Goal: Information Seeking & Learning: Find specific fact

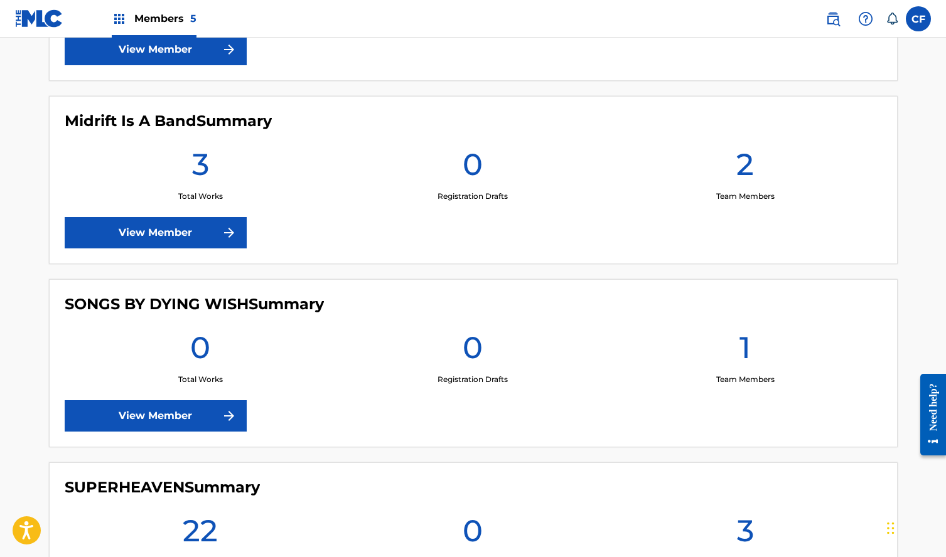
scroll to position [782, 0]
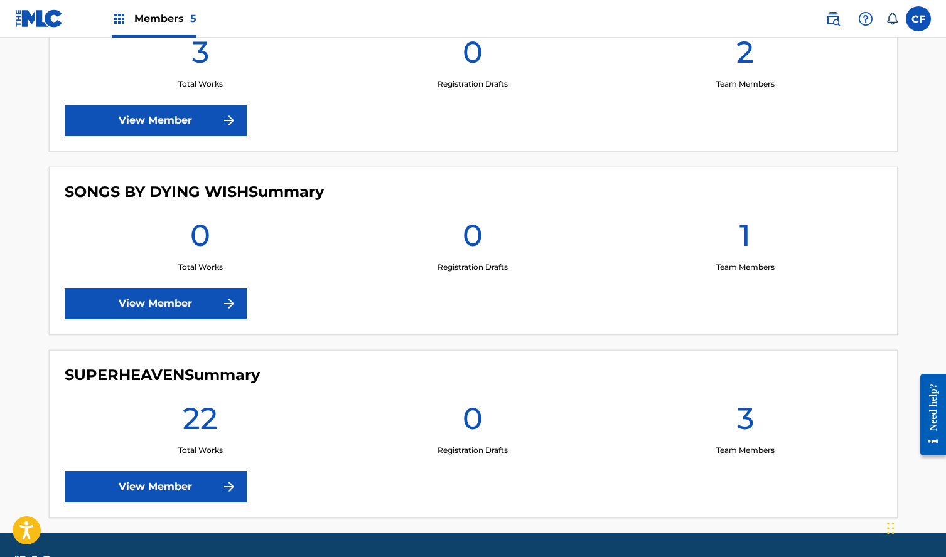
click at [203, 305] on link "View Member" at bounding box center [156, 303] width 182 height 31
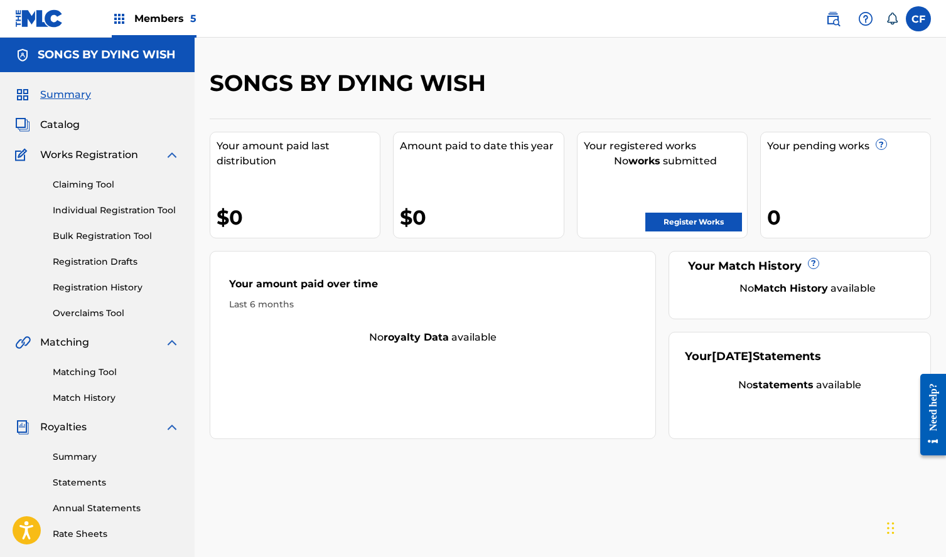
scroll to position [221, 0]
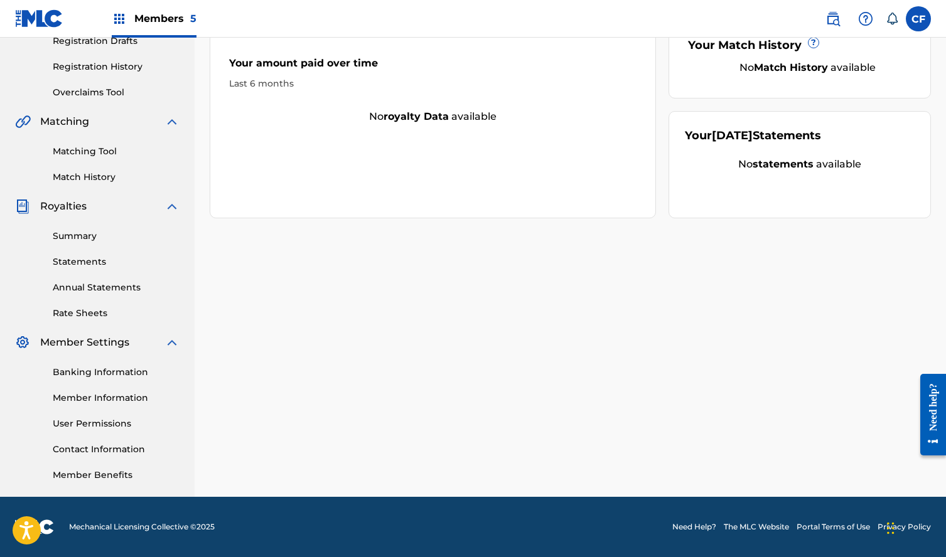
click at [99, 398] on link "Member Information" at bounding box center [116, 398] width 127 height 13
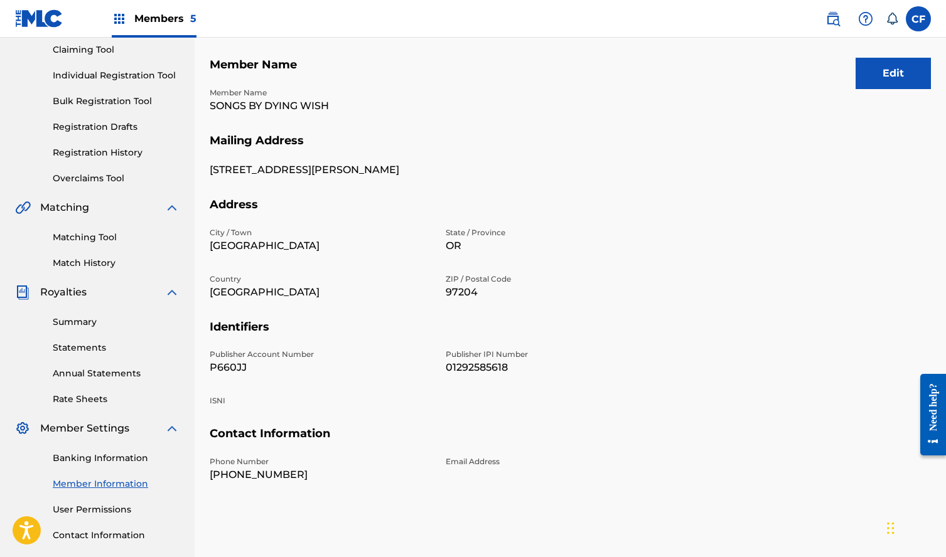
scroll to position [221, 0]
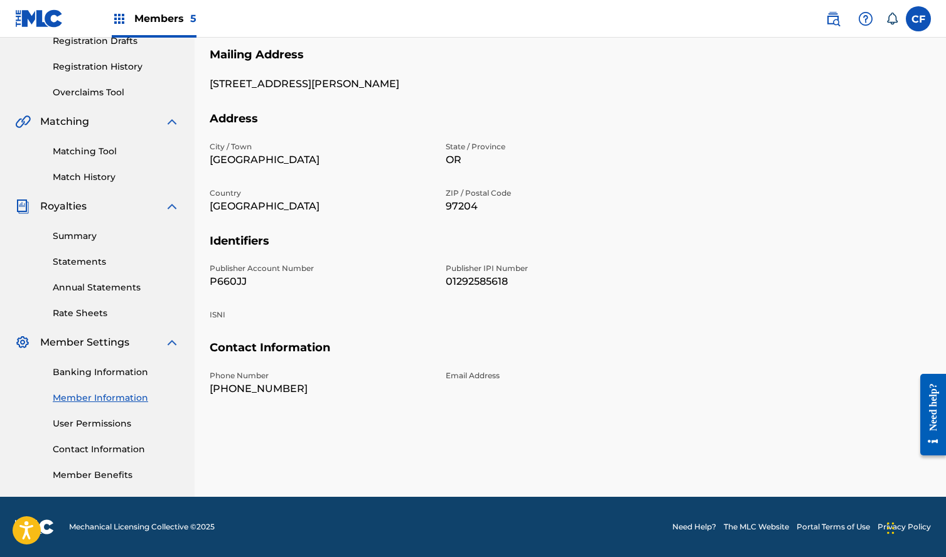
click at [239, 277] on p "P660JJ" at bounding box center [320, 281] width 221 height 15
copy p "P660JJ"
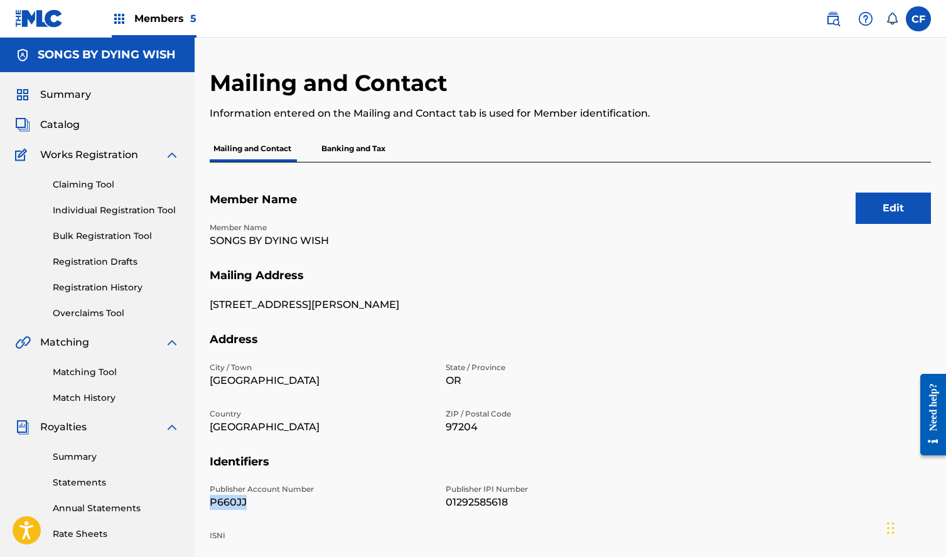
click at [829, 21] on img at bounding box center [832, 18] width 15 height 15
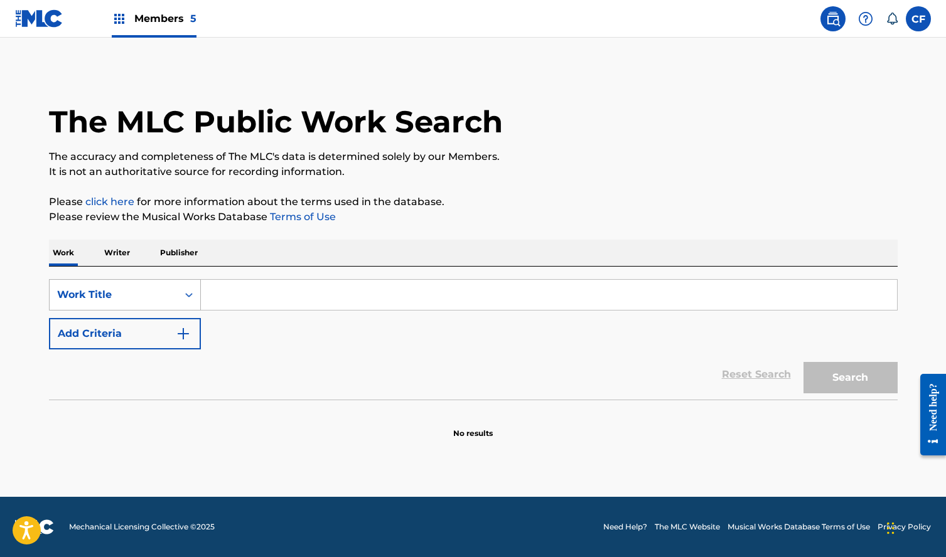
click at [139, 289] on div "Work Title" at bounding box center [113, 294] width 113 height 15
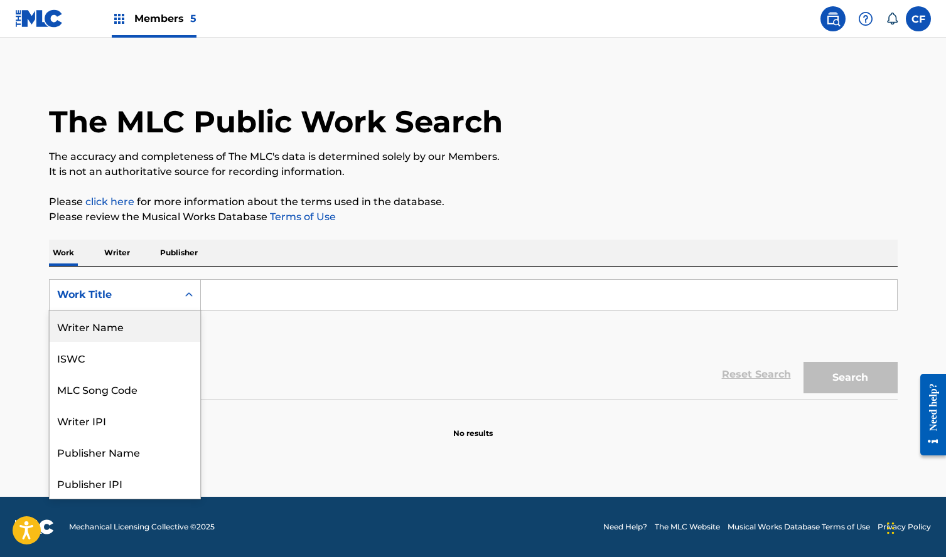
click at [125, 252] on p "Writer" at bounding box center [116, 253] width 33 height 26
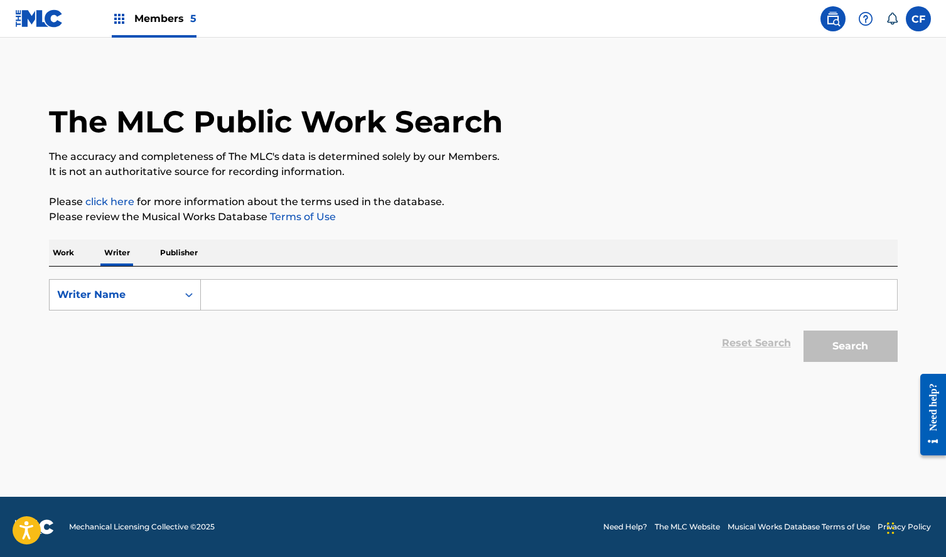
click at [114, 308] on div "Writer Name" at bounding box center [125, 294] width 152 height 31
click at [171, 268] on div "SearchWithCriteria0bf00a07-d867-4cbb-84f3-d6df9f8b9c7f Writer IPI, 1 of 2. 2 re…" at bounding box center [473, 318] width 849 height 102
click at [175, 255] on p "Publisher" at bounding box center [178, 253] width 45 height 26
click at [136, 295] on div "Publisher Name" at bounding box center [113, 294] width 113 height 15
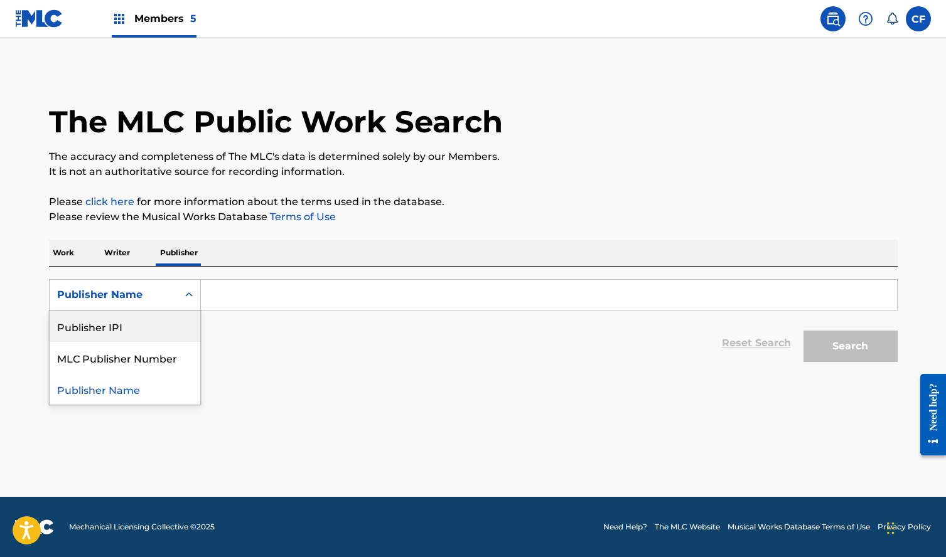
click at [73, 252] on p "Work" at bounding box center [63, 253] width 29 height 26
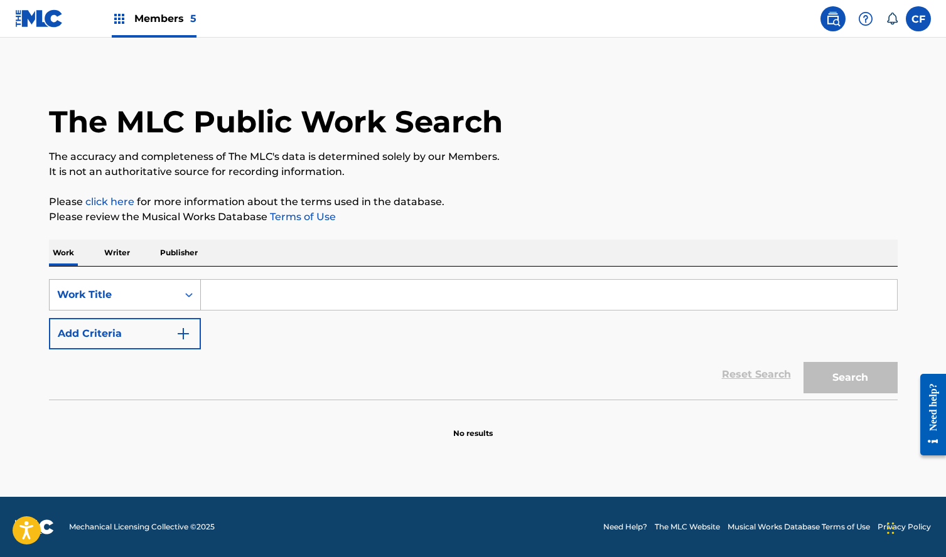
click at [107, 306] on div "Work Title" at bounding box center [114, 295] width 128 height 24
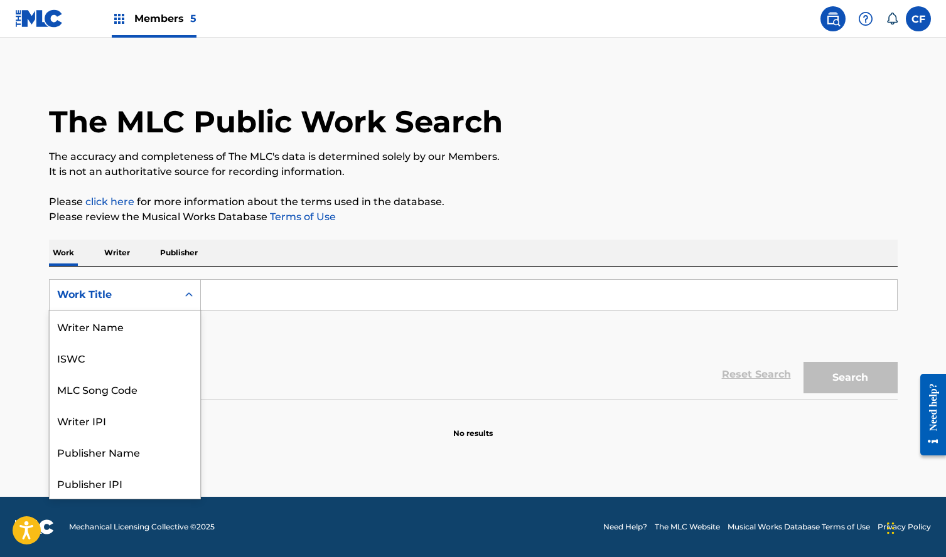
scroll to position [63, 0]
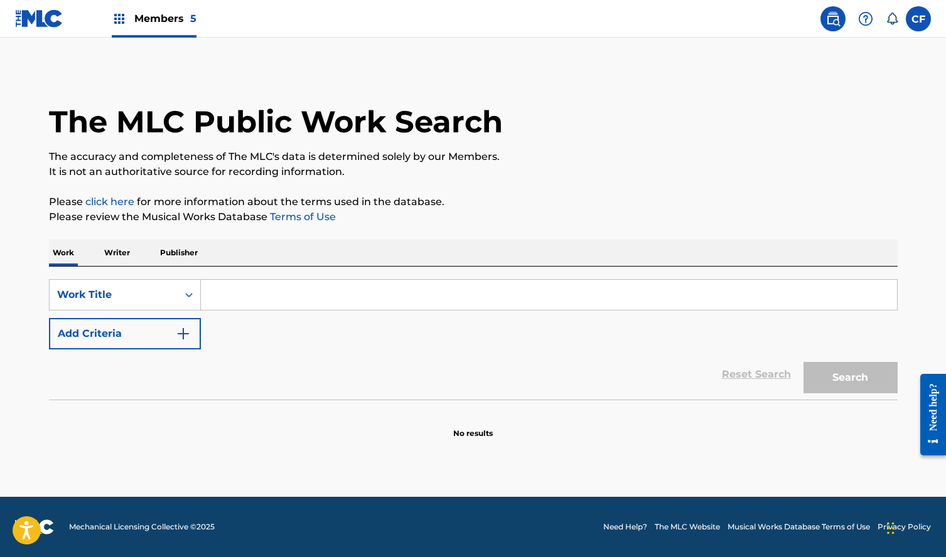
click at [140, 297] on div "Work Title" at bounding box center [113, 294] width 113 height 15
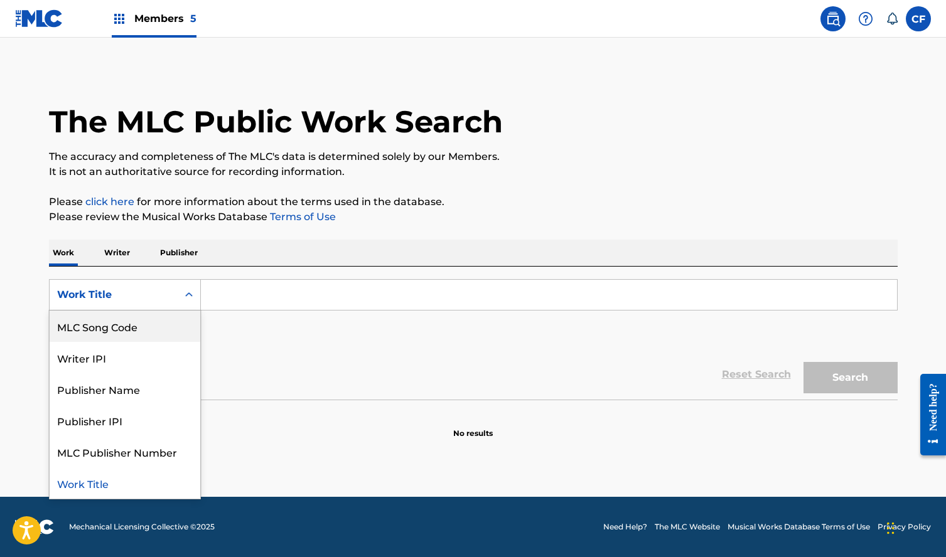
click at [112, 252] on p "Writer" at bounding box center [116, 253] width 33 height 26
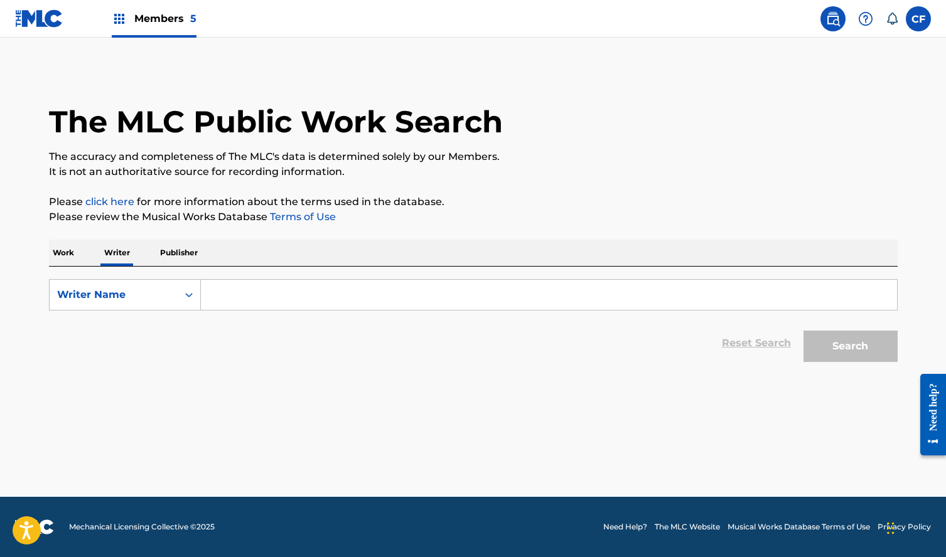
click at [70, 255] on p "Work" at bounding box center [63, 253] width 29 height 26
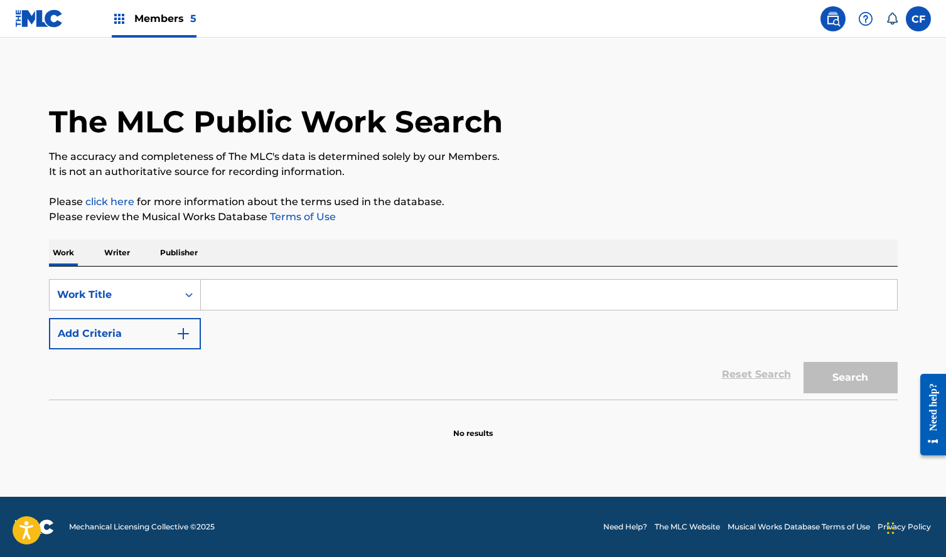
click at [121, 260] on p "Writer" at bounding box center [116, 253] width 33 height 26
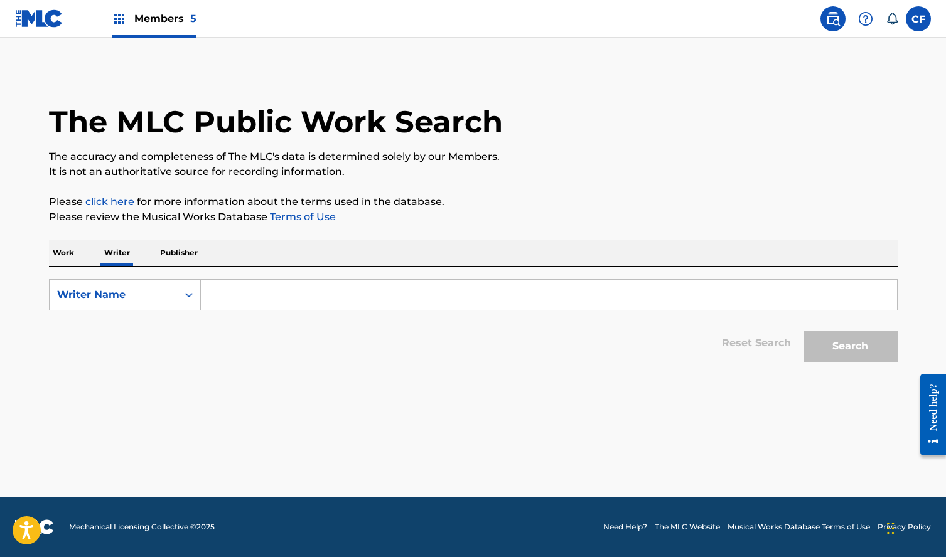
click at [223, 287] on input "Search Form" at bounding box center [549, 295] width 696 height 30
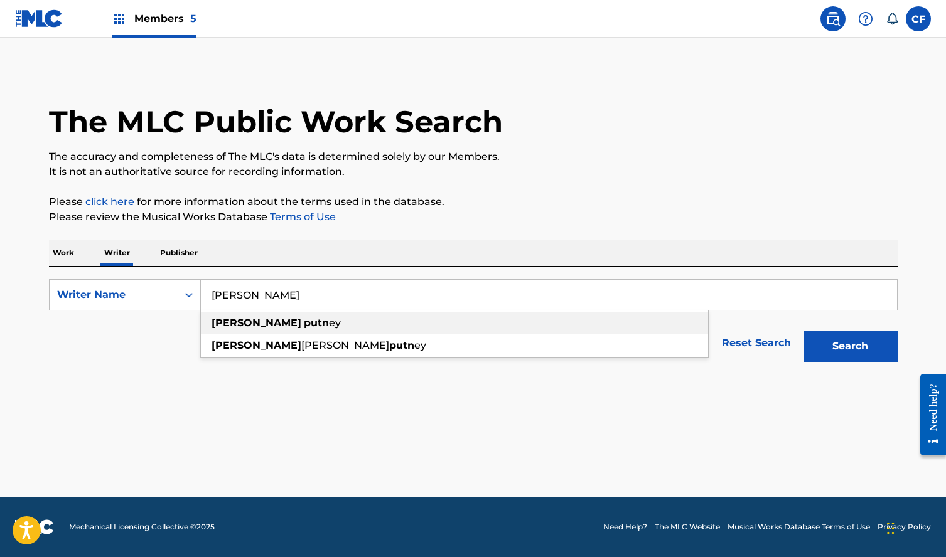
click at [240, 323] on strong "[PERSON_NAME]" at bounding box center [257, 323] width 90 height 12
type input "[PERSON_NAME]"
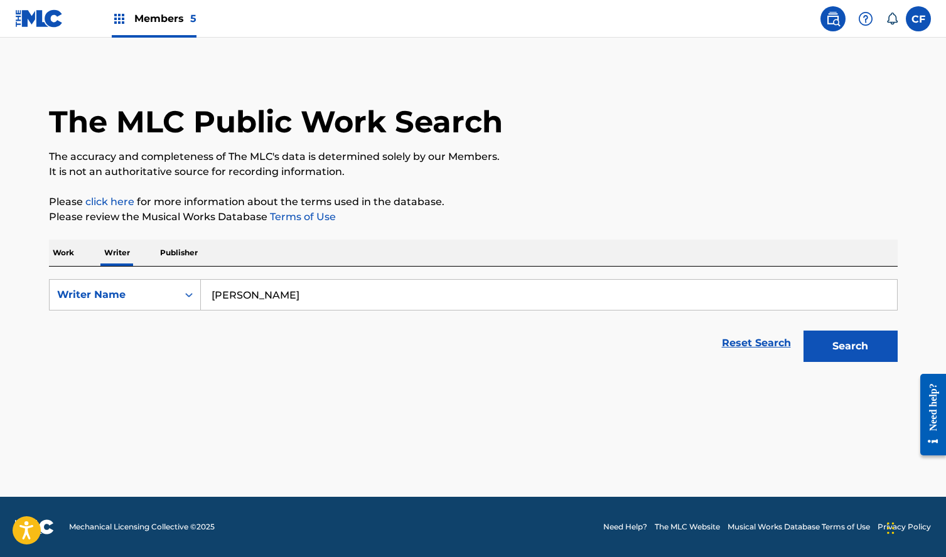
click at [855, 342] on button "Search" at bounding box center [850, 346] width 94 height 31
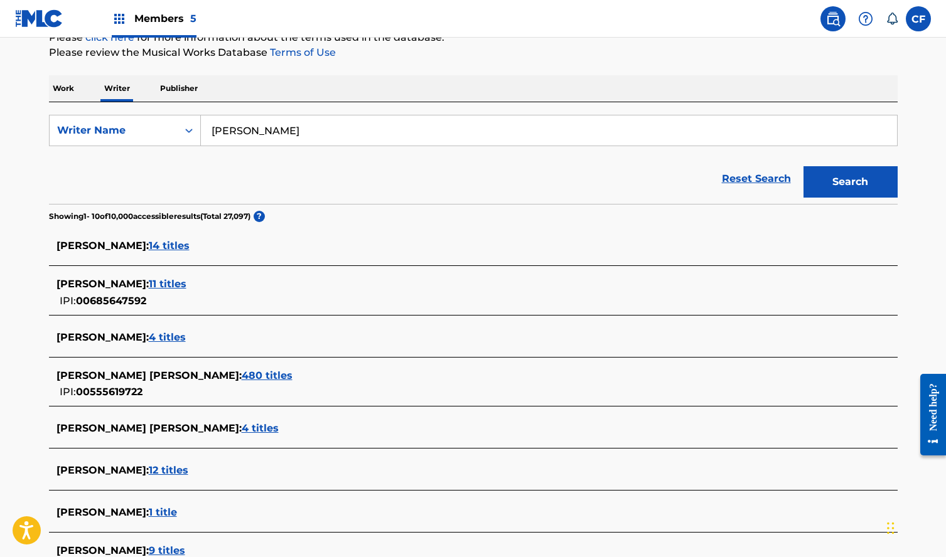
scroll to position [174, 0]
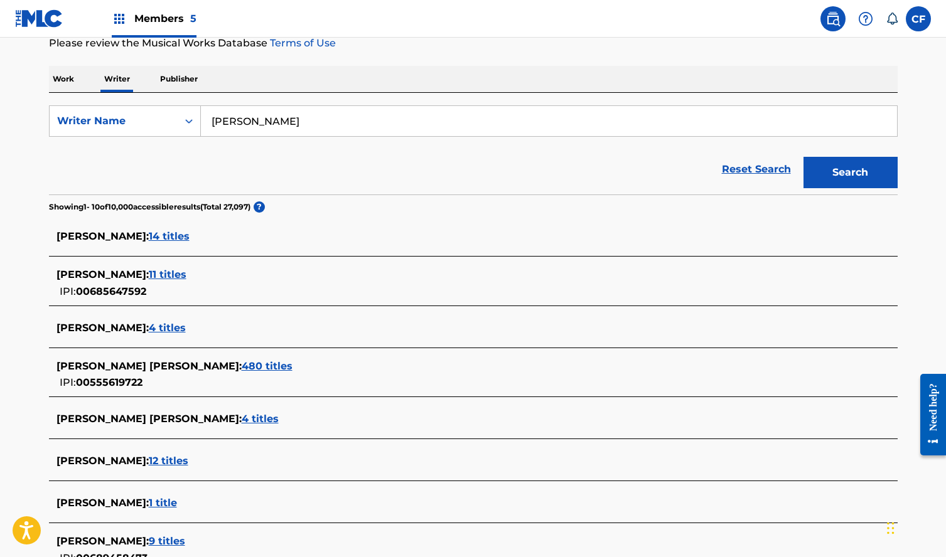
click at [242, 366] on span "480 titles" at bounding box center [267, 366] width 51 height 12
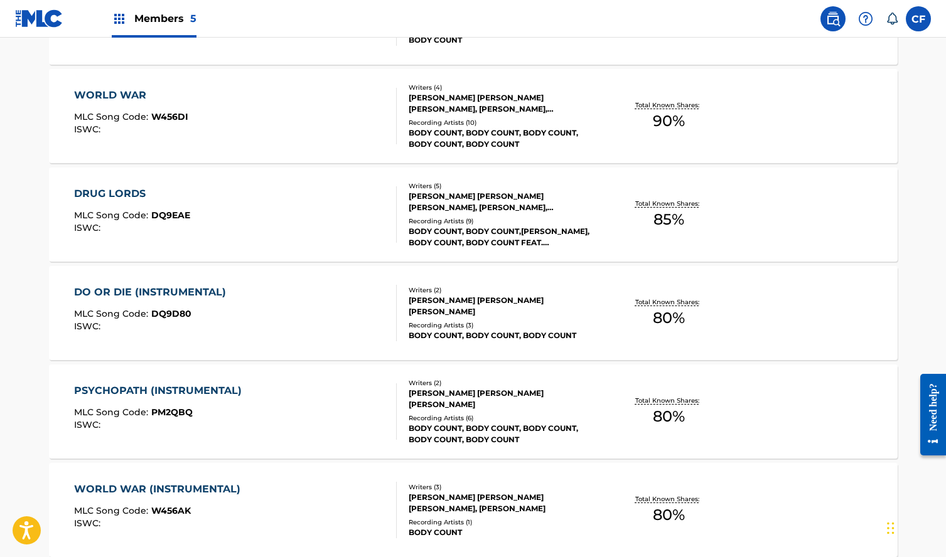
scroll to position [979, 0]
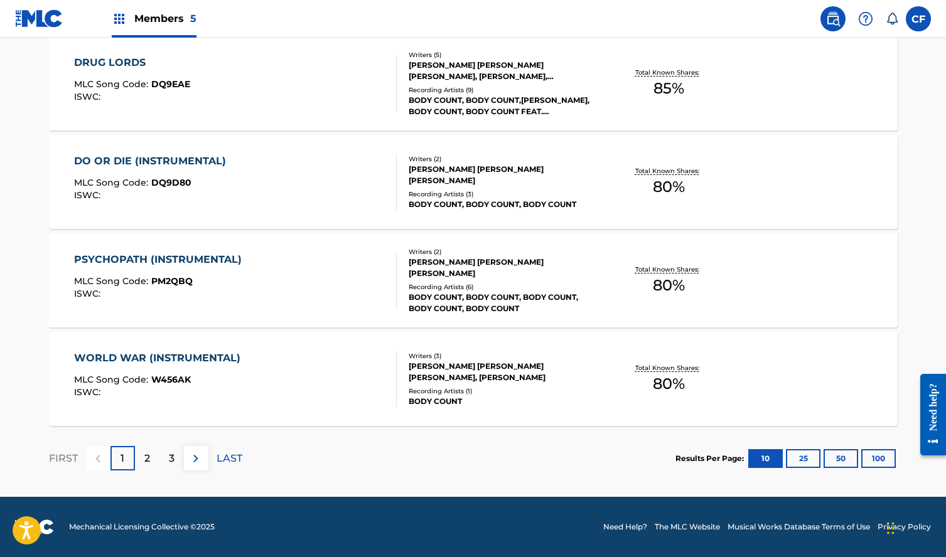
click at [177, 456] on div "3" at bounding box center [171, 458] width 24 height 24
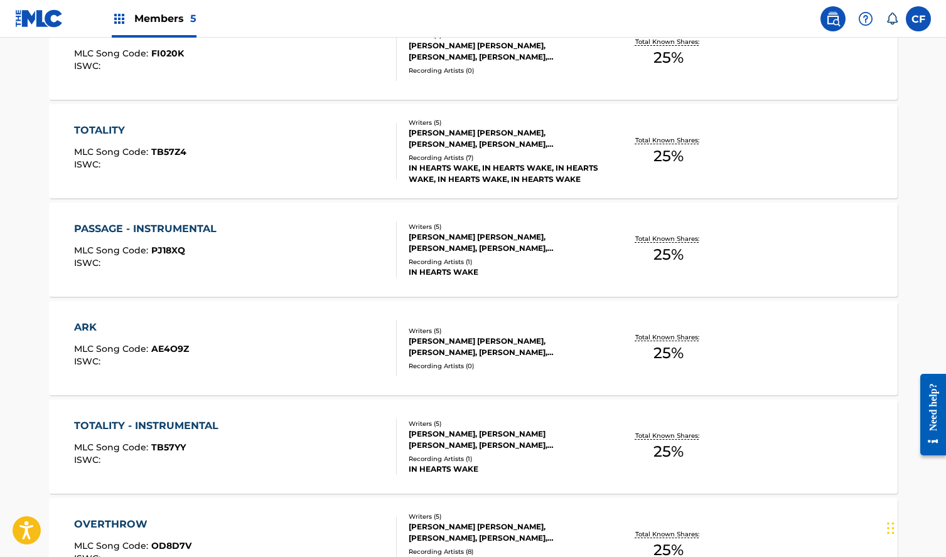
scroll to position [954, 0]
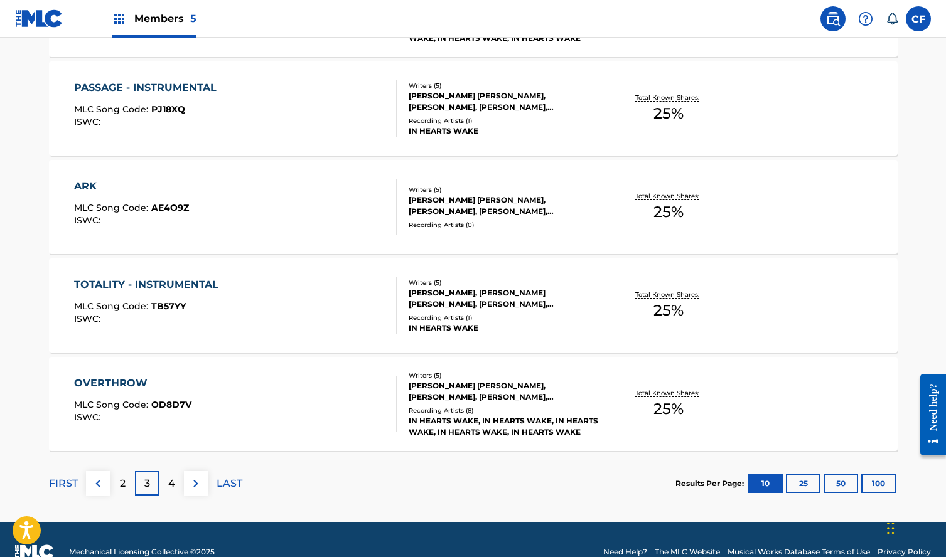
click at [157, 486] on div "3" at bounding box center [147, 483] width 24 height 24
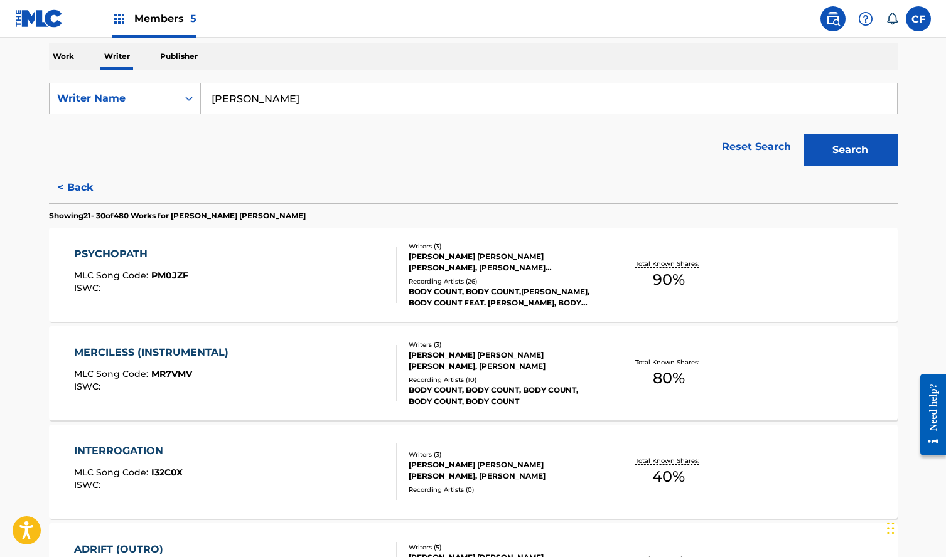
scroll to position [0, 0]
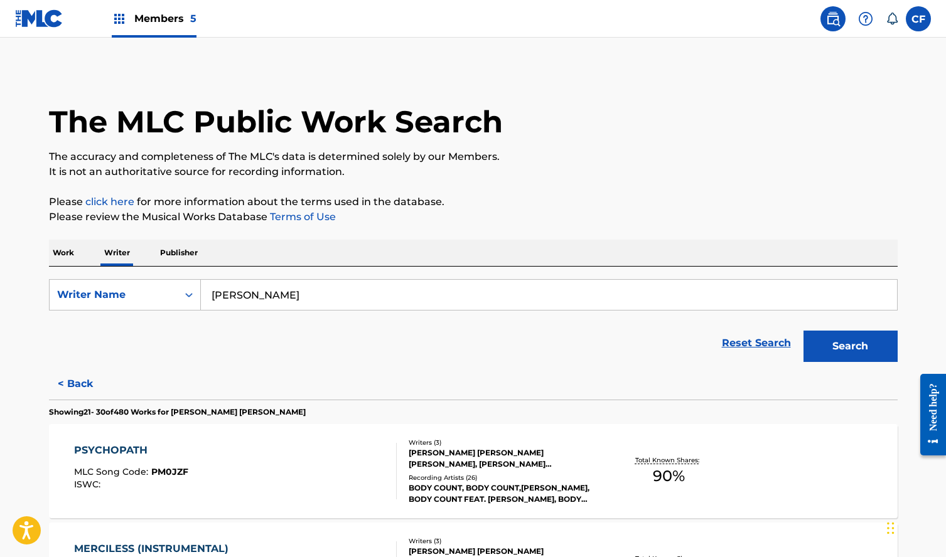
click at [67, 254] on p "Work" at bounding box center [63, 253] width 29 height 26
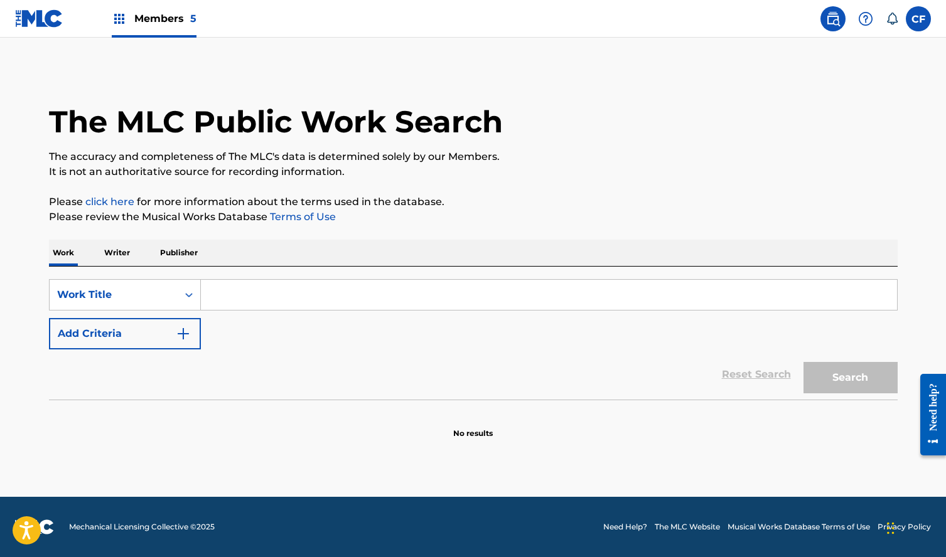
click at [124, 249] on p "Writer" at bounding box center [116, 253] width 33 height 26
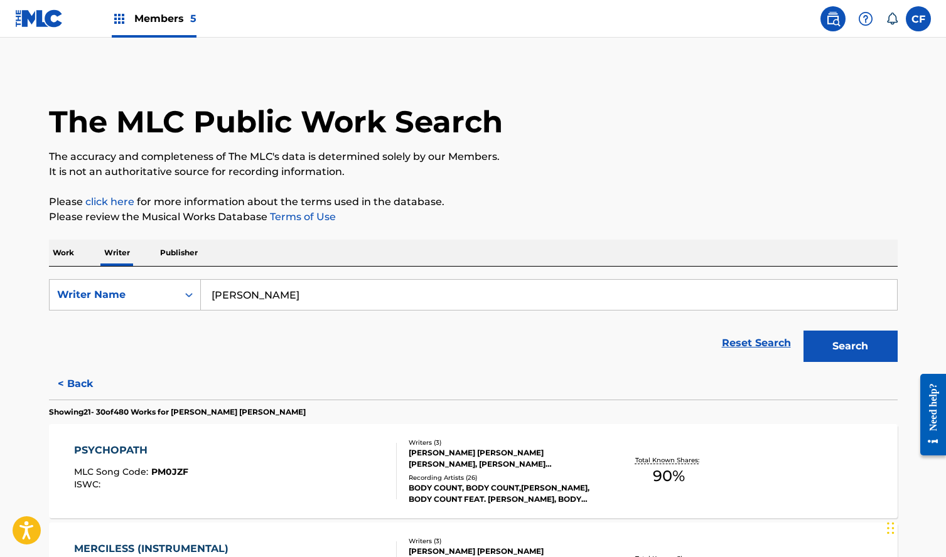
click at [93, 379] on button "< Back" at bounding box center [86, 383] width 75 height 31
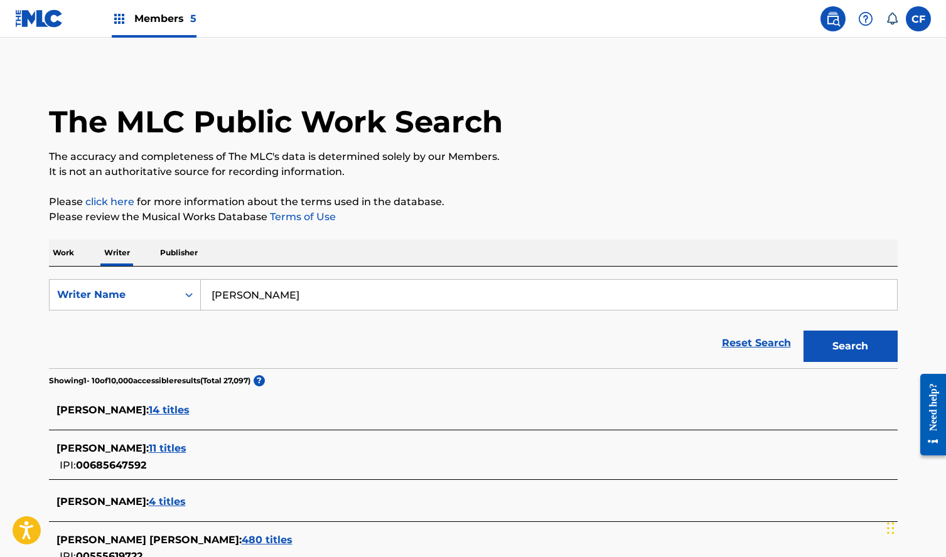
click at [149, 411] on span "14 titles" at bounding box center [169, 410] width 41 height 12
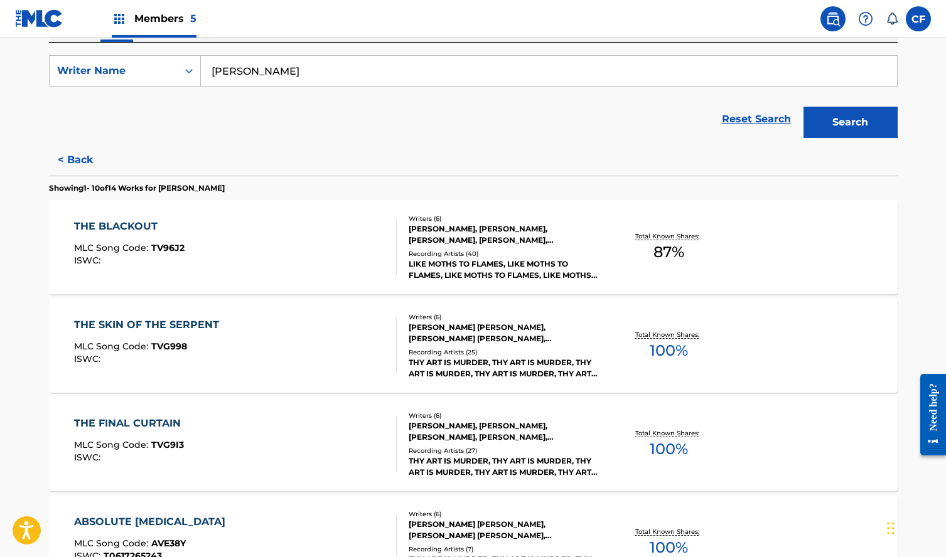
scroll to position [360, 0]
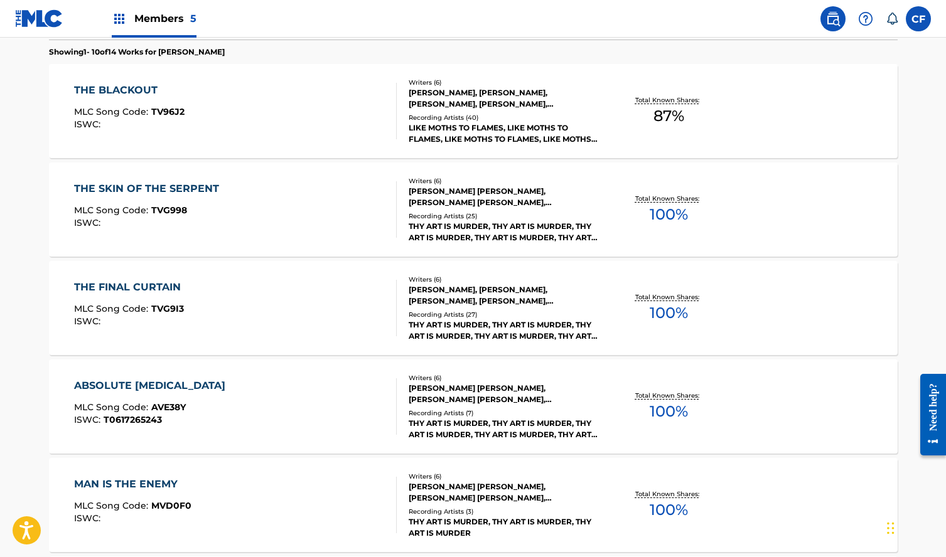
click at [320, 112] on div "THE BLACKOUT MLC Song Code : TV96J2 ISWC :" at bounding box center [235, 111] width 323 height 56
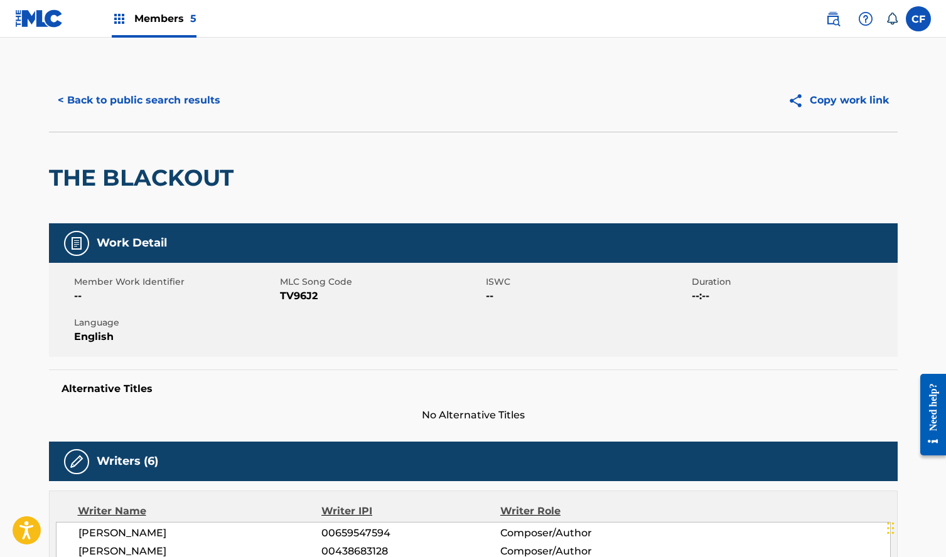
click at [136, 95] on button "< Back to public search results" at bounding box center [139, 100] width 180 height 31
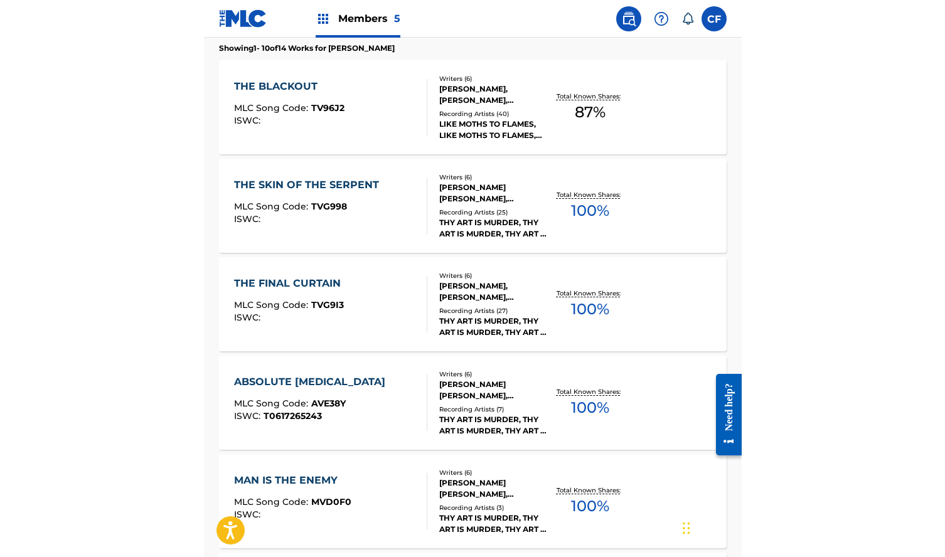
scroll to position [364, 0]
